Goal: Task Accomplishment & Management: Manage account settings

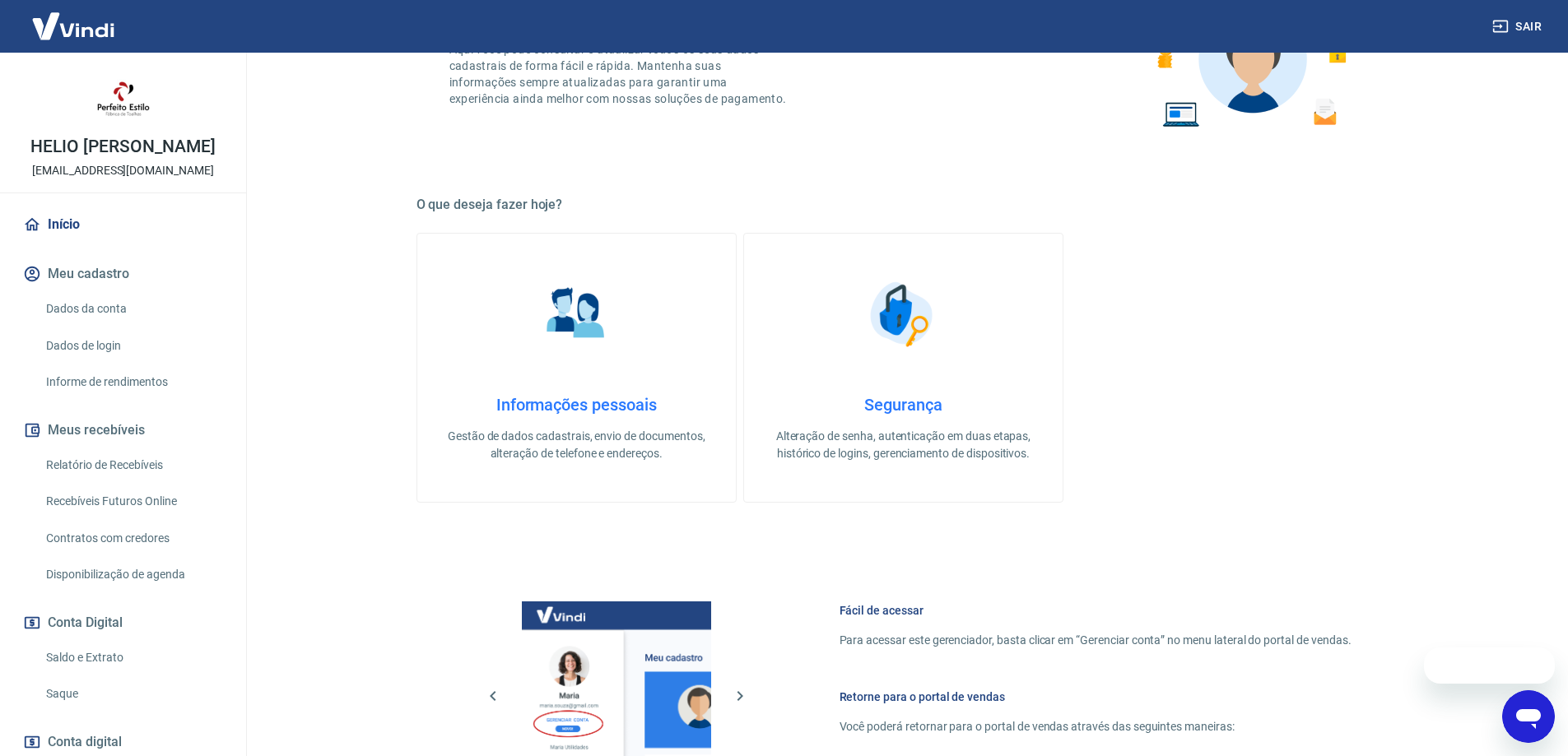
scroll to position [526, 0]
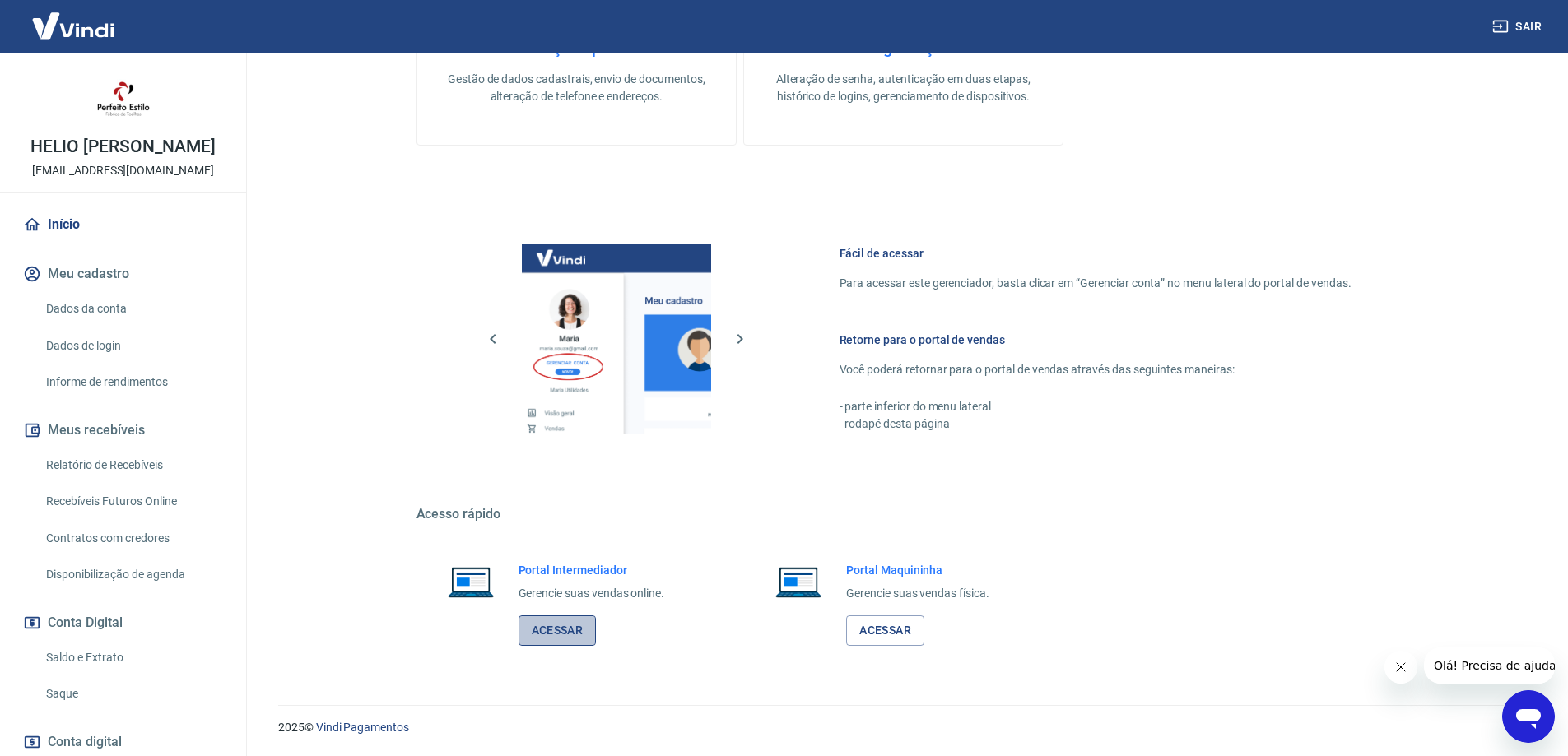
click at [556, 624] on link "Acessar" at bounding box center [557, 630] width 78 height 30
